Goal: Task Accomplishment & Management: Manage account settings

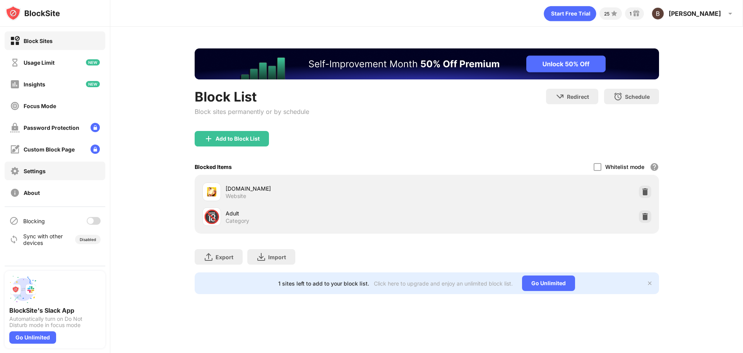
click at [46, 173] on div "Settings" at bounding box center [55, 170] width 101 height 19
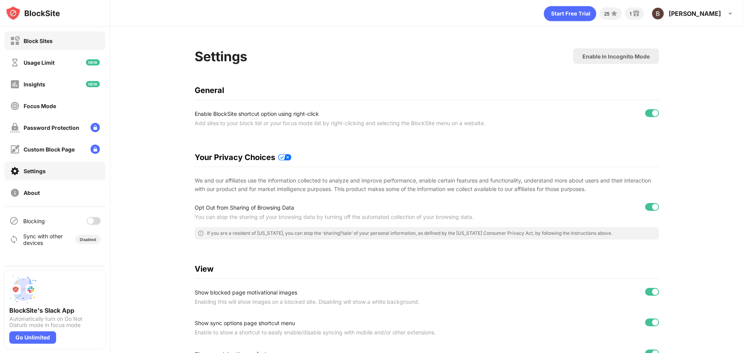
click at [43, 39] on div "Block Sites" at bounding box center [38, 41] width 29 height 7
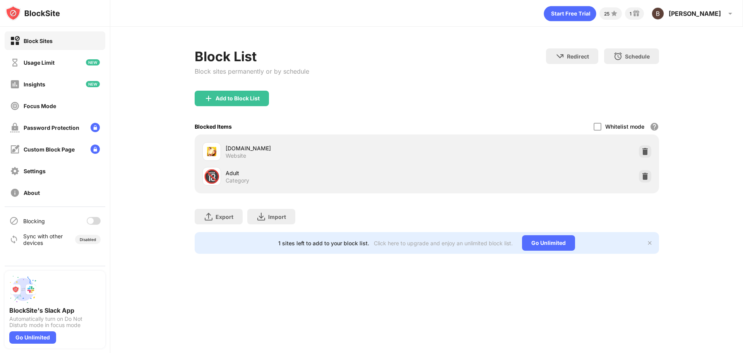
click at [89, 220] on div at bounding box center [91, 221] width 6 height 6
